Goal: Information Seeking & Learning: Learn about a topic

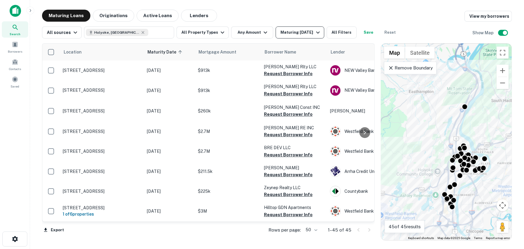
click at [314, 35] on icon "button" at bounding box center [317, 32] width 7 height 7
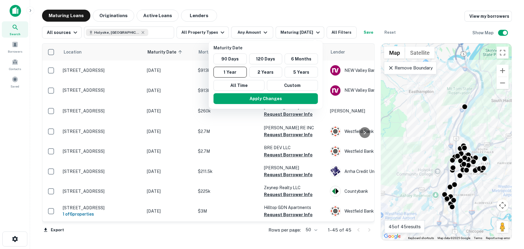
click at [308, 33] on div at bounding box center [262, 124] width 524 height 249
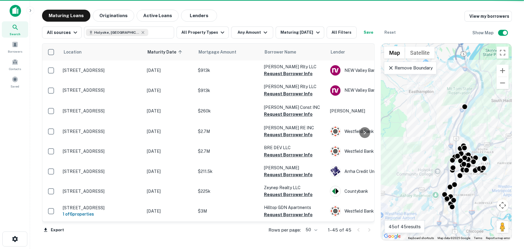
click at [306, 35] on div "Maturing [DATE]" at bounding box center [300, 32] width 41 height 7
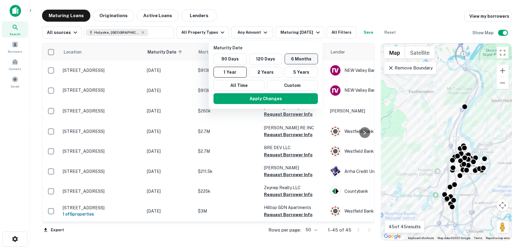
click at [294, 57] on button "6 Months" at bounding box center [301, 58] width 33 height 11
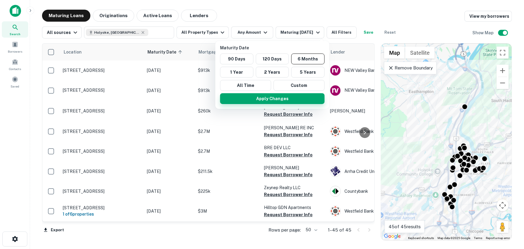
click at [271, 99] on button "Apply Changes" at bounding box center [272, 98] width 104 height 11
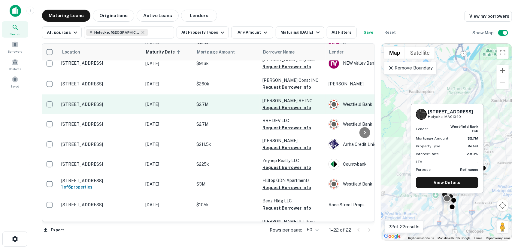
scroll to position [27, 0]
click at [267, 108] on button "Request Borrower Info" at bounding box center [288, 107] width 49 height 7
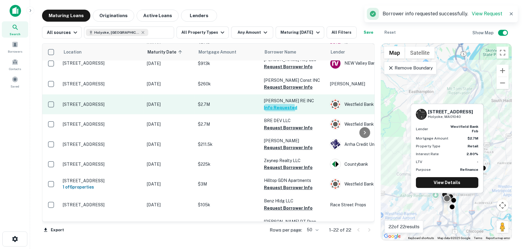
click at [274, 109] on button "Info Requested" at bounding box center [280, 107] width 33 height 7
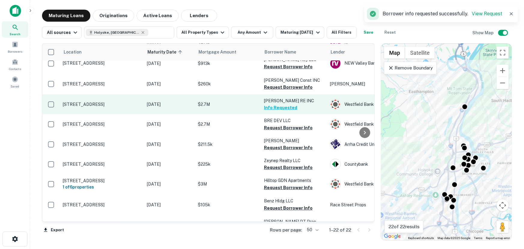
click at [272, 101] on p "[PERSON_NAME] RE INC" at bounding box center [294, 100] width 60 height 7
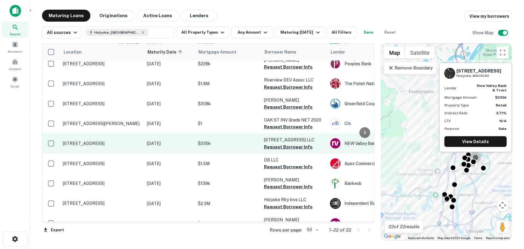
scroll to position [287, 0]
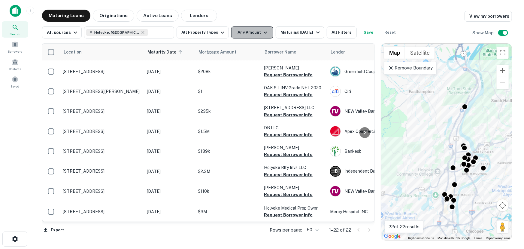
click at [255, 33] on button "Any Amount" at bounding box center [252, 32] width 42 height 12
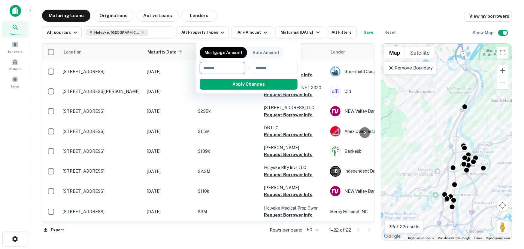
click at [228, 65] on input "number" at bounding box center [220, 68] width 41 height 12
type input "*******"
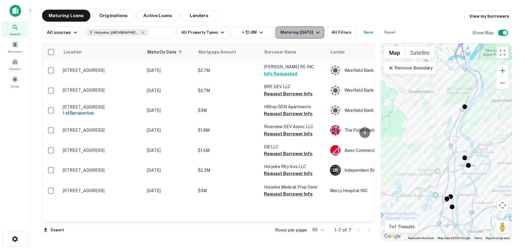
click at [300, 31] on div "Maturing [DATE]" at bounding box center [300, 32] width 41 height 7
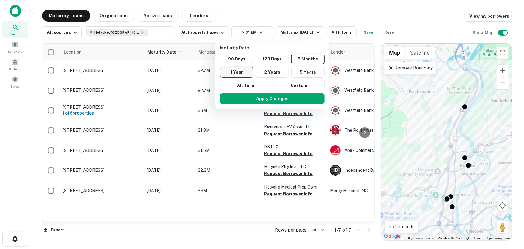
click at [226, 74] on button "1 Year" at bounding box center [236, 72] width 33 height 11
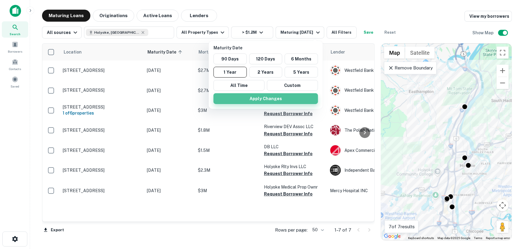
click at [252, 97] on button "Apply Changes" at bounding box center [265, 98] width 104 height 11
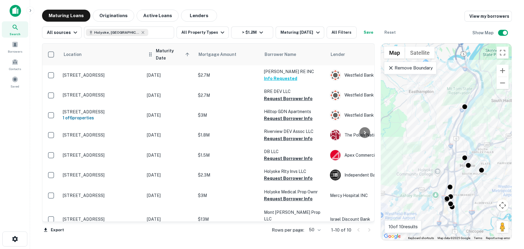
click at [180, 55] on span "Maturity Date sorted ascending" at bounding box center [173, 54] width 35 height 14
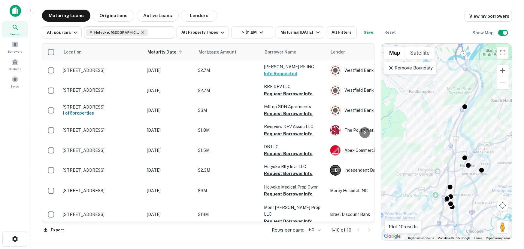
click at [140, 33] on icon at bounding box center [142, 32] width 5 height 5
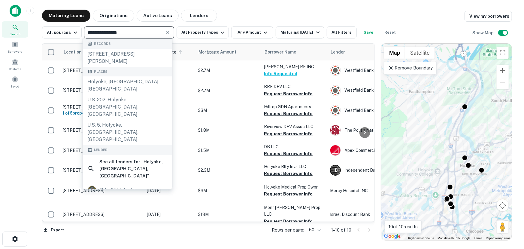
click at [125, 33] on input "**********" at bounding box center [124, 32] width 77 height 8
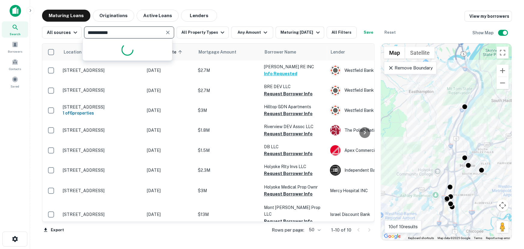
type input "**********"
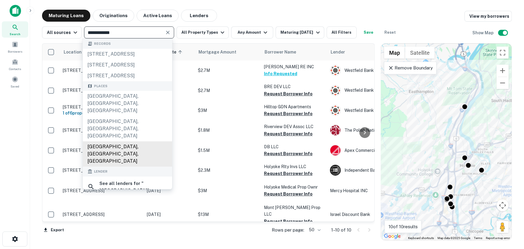
click at [89, 141] on div "[GEOGRAPHIC_DATA], [GEOGRAPHIC_DATA], [GEOGRAPHIC_DATA]" at bounding box center [127, 153] width 89 height 25
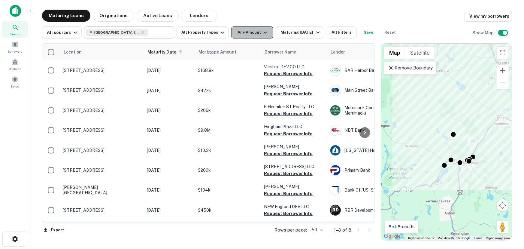
click at [262, 31] on icon "button" at bounding box center [265, 32] width 7 height 7
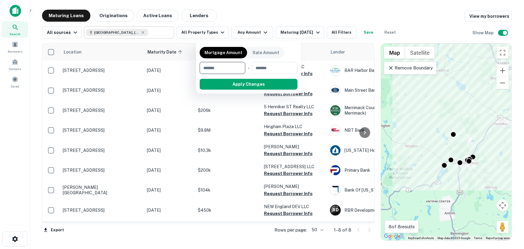
type input "*"
type input "*******"
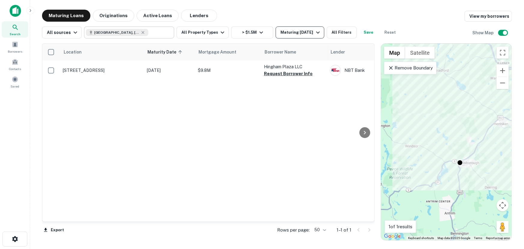
click at [302, 36] on div "Maturing [DATE]" at bounding box center [300, 32] width 41 height 7
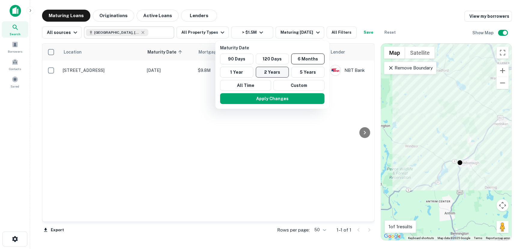
click at [274, 71] on button "2 Years" at bounding box center [272, 72] width 33 height 11
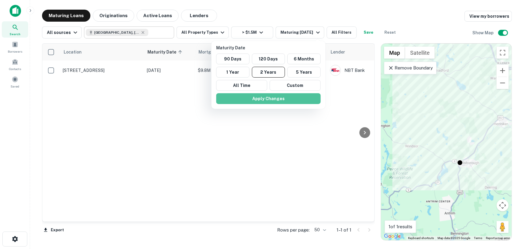
drag, startPoint x: 280, startPoint y: 97, endPoint x: 281, endPoint y: 92, distance: 5.0
click at [280, 97] on button "Apply Changes" at bounding box center [268, 98] width 104 height 11
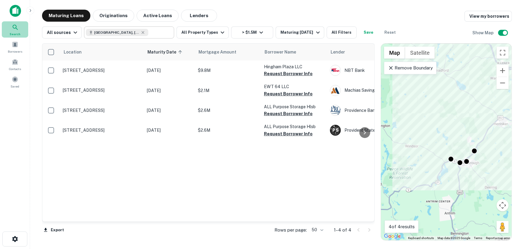
click at [16, 28] on icon at bounding box center [15, 27] width 7 height 7
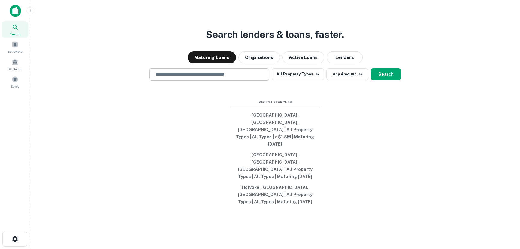
drag, startPoint x: 0, startPoint y: 0, endPoint x: 205, endPoint y: 92, distance: 224.5
click at [205, 78] on input "text" at bounding box center [209, 74] width 115 height 7
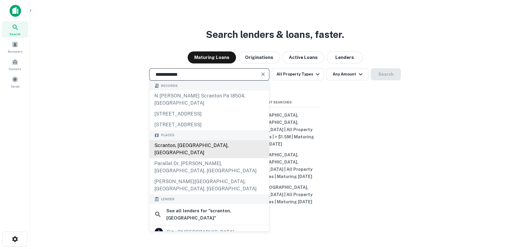
click at [192, 157] on div "Scranton, PA, USA" at bounding box center [208, 149] width 119 height 18
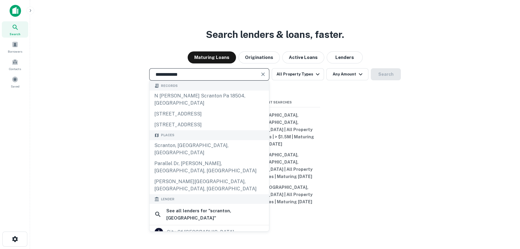
type input "**********"
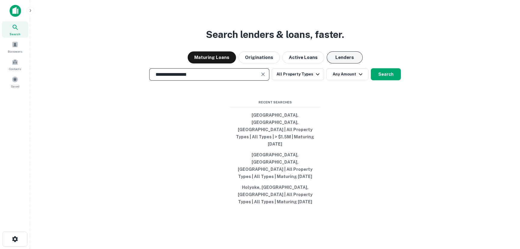
click at [329, 63] on button "Lenders" at bounding box center [345, 57] width 36 height 12
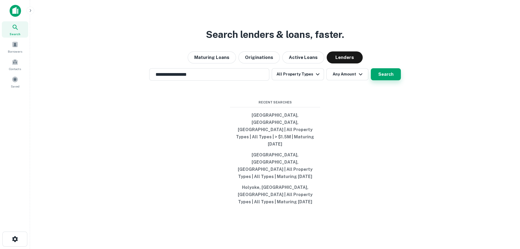
click at [379, 80] on button "Search" at bounding box center [386, 74] width 30 height 12
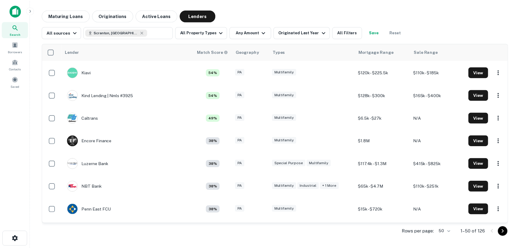
scroll to position [273, 0]
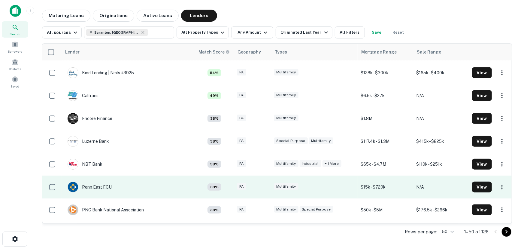
click at [92, 188] on div "Penn East FCU" at bounding box center [90, 186] width 44 height 11
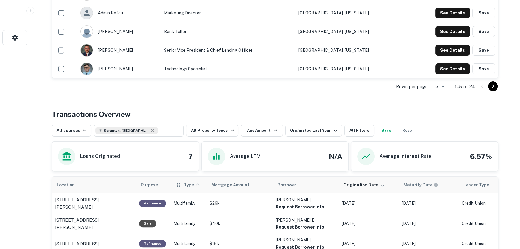
scroll to position [192, 0]
